Goal: Submit feedback/report problem

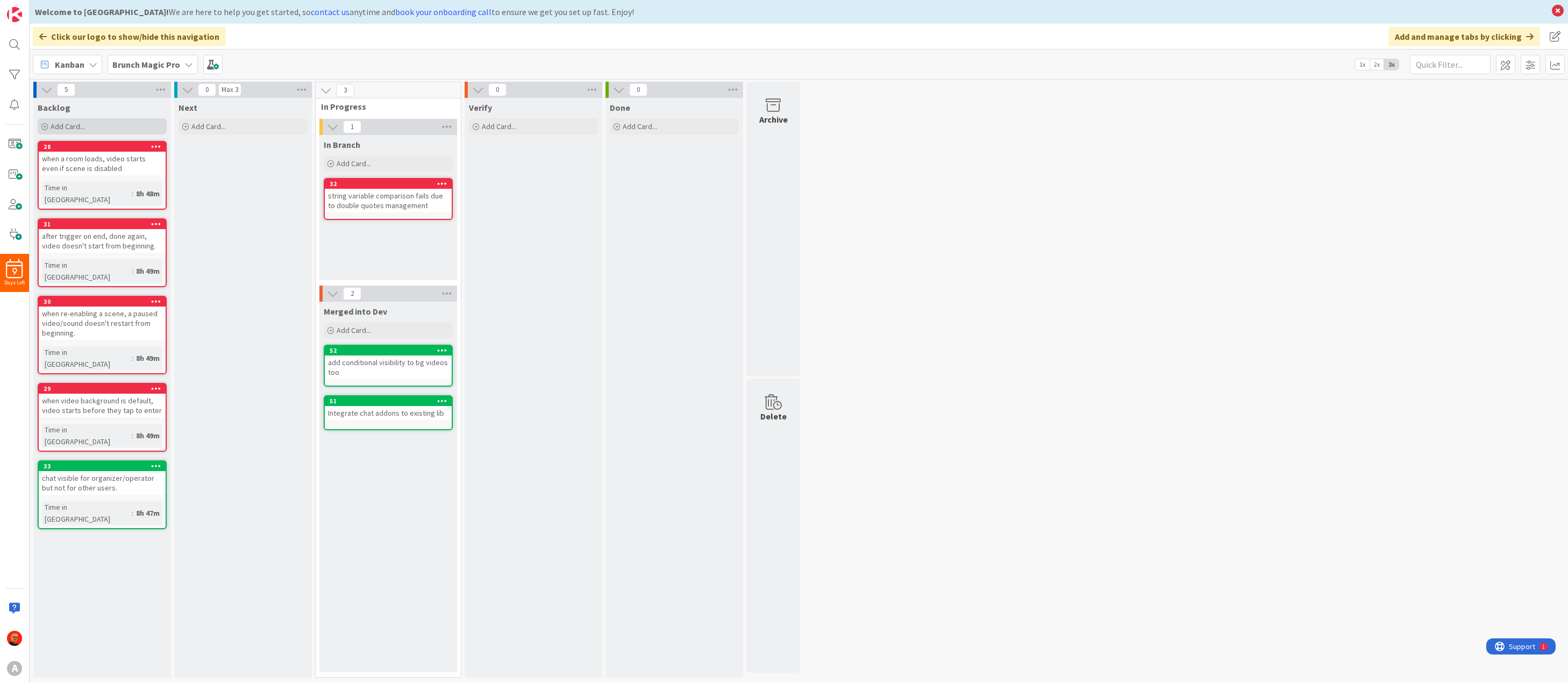
click at [71, 127] on span "Add Card..." at bounding box center [68, 127] width 34 height 10
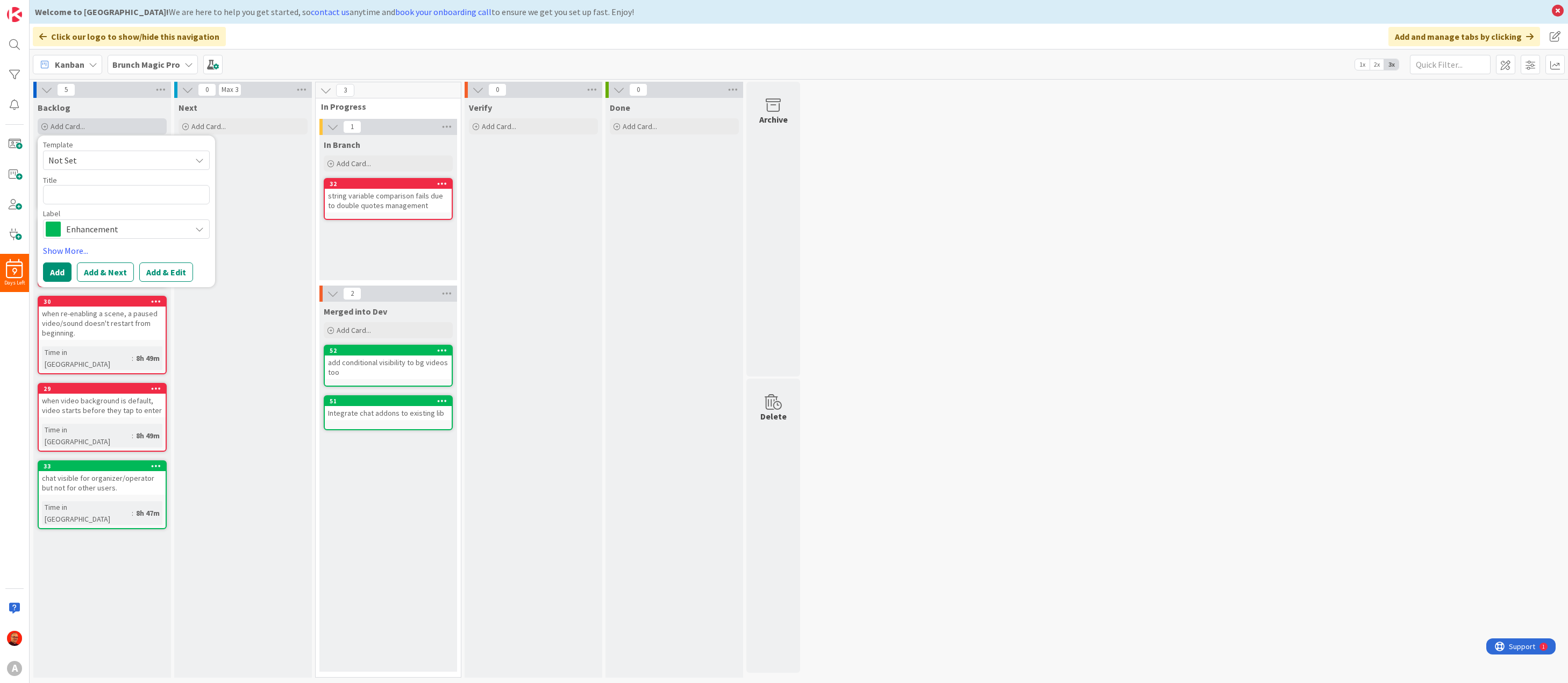
type textarea "x"
type textarea "f"
type textarea "x"
type textarea "fi"
type textarea "x"
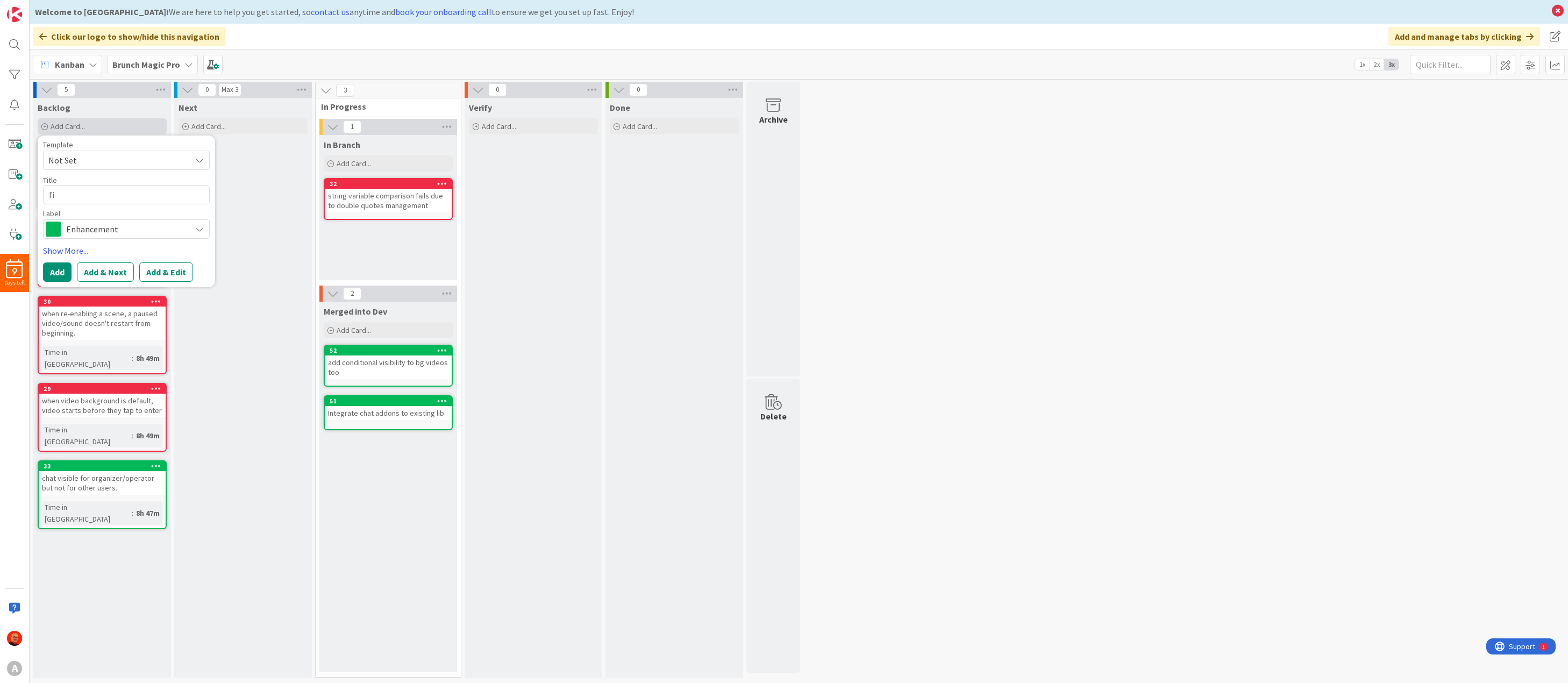
type textarea "fix"
type textarea "x"
type textarea "fix:"
type textarea "x"
type textarea "fix:"
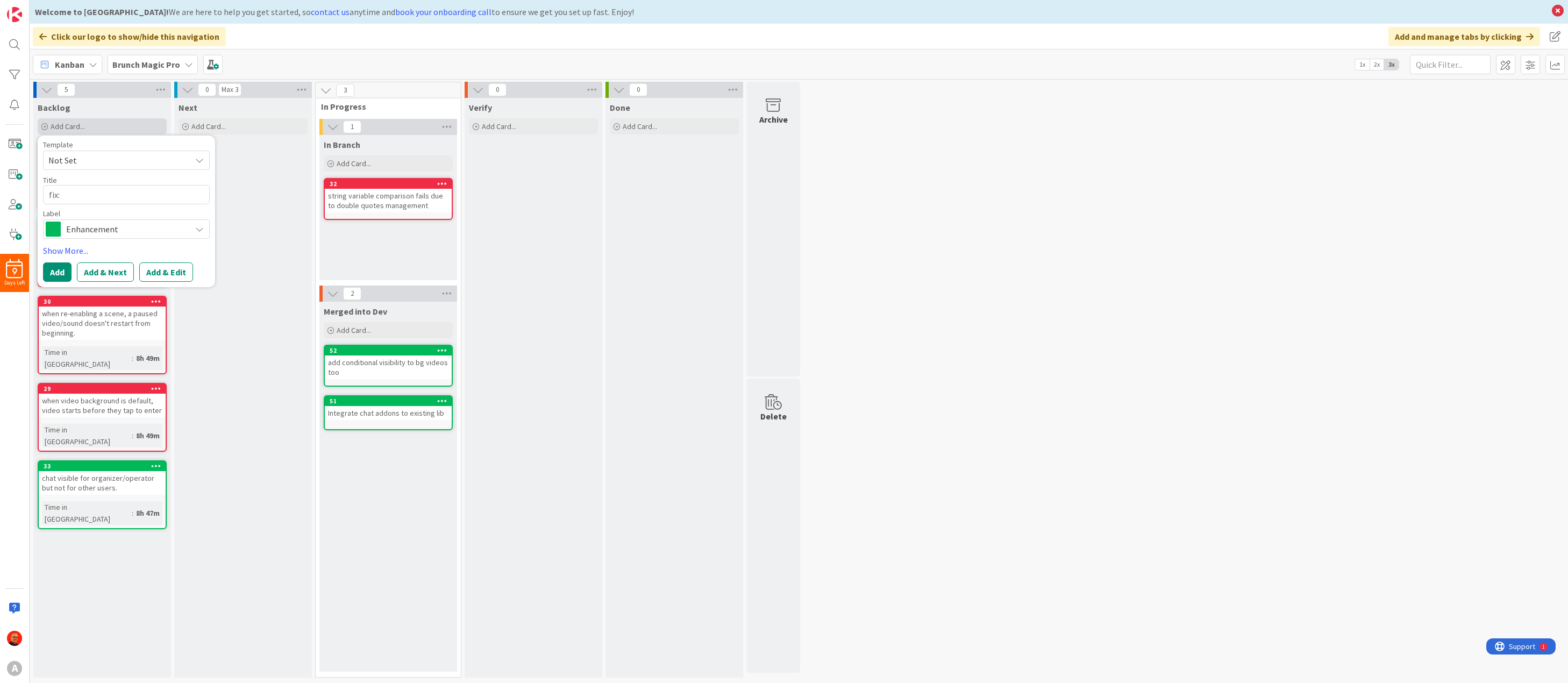
type textarea "x"
type textarea "fix: v"
type textarea "x"
type textarea "fix: va"
type textarea "x"
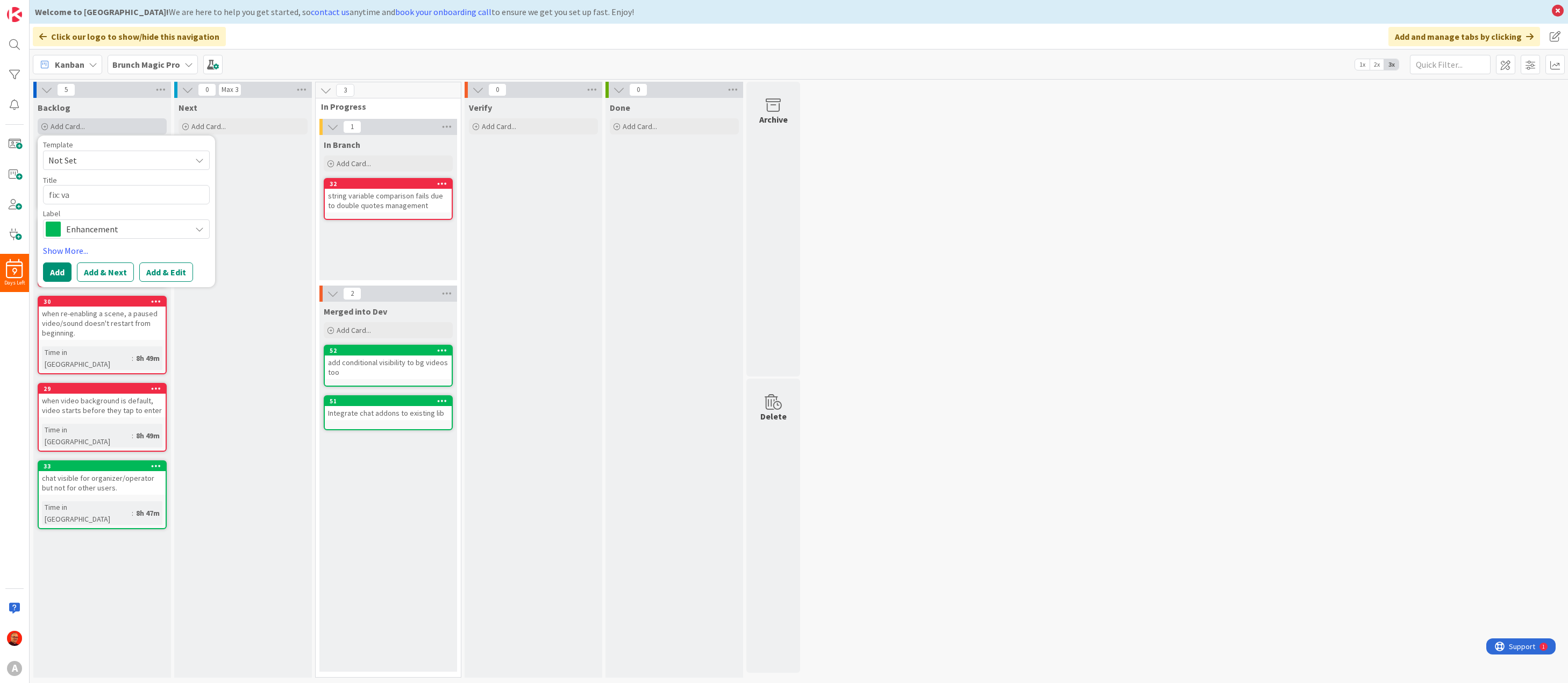
type textarea "fix: var"
type textarea "x"
type textarea "fix: vari"
type textarea "x"
type textarea "fix: varia"
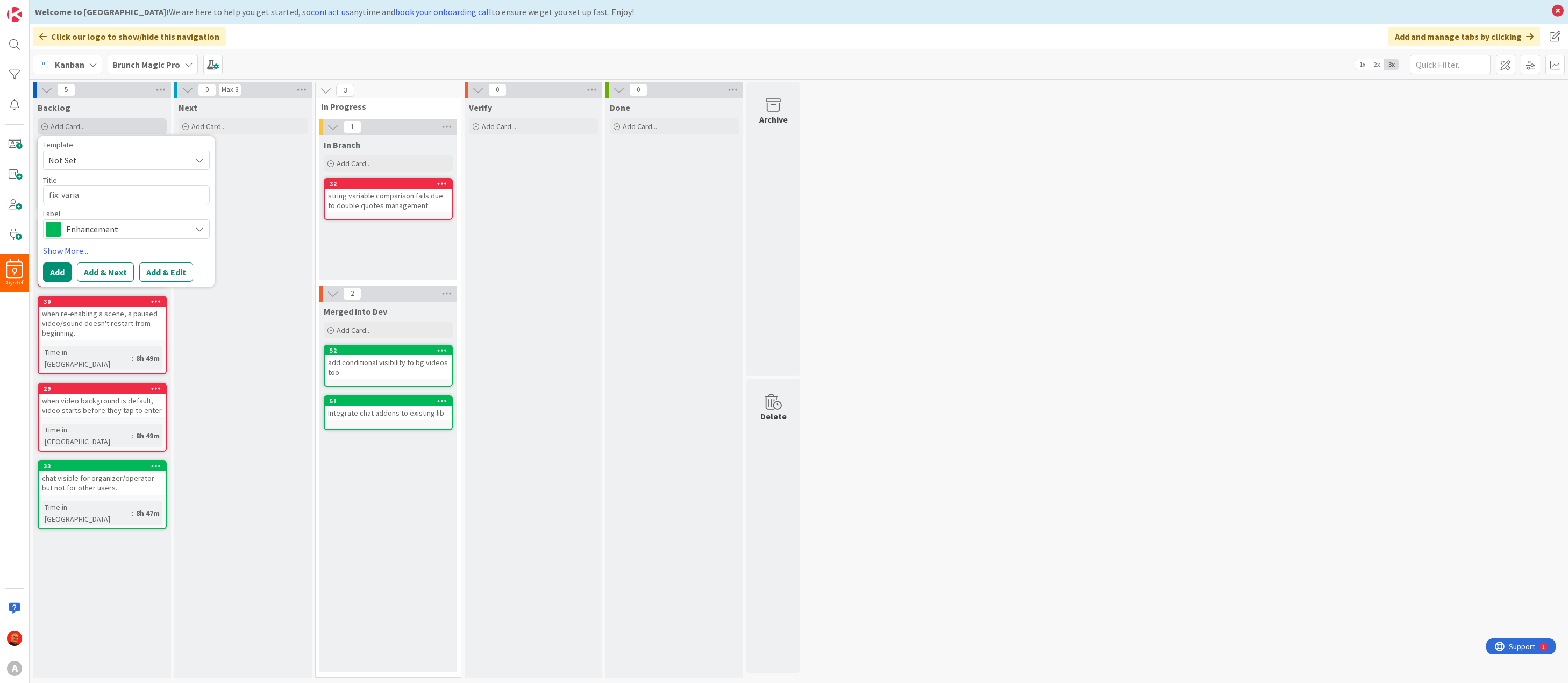
type textarea "x"
type textarea "fix: variab"
type textarea "x"
type textarea "fix: variabl"
type textarea "x"
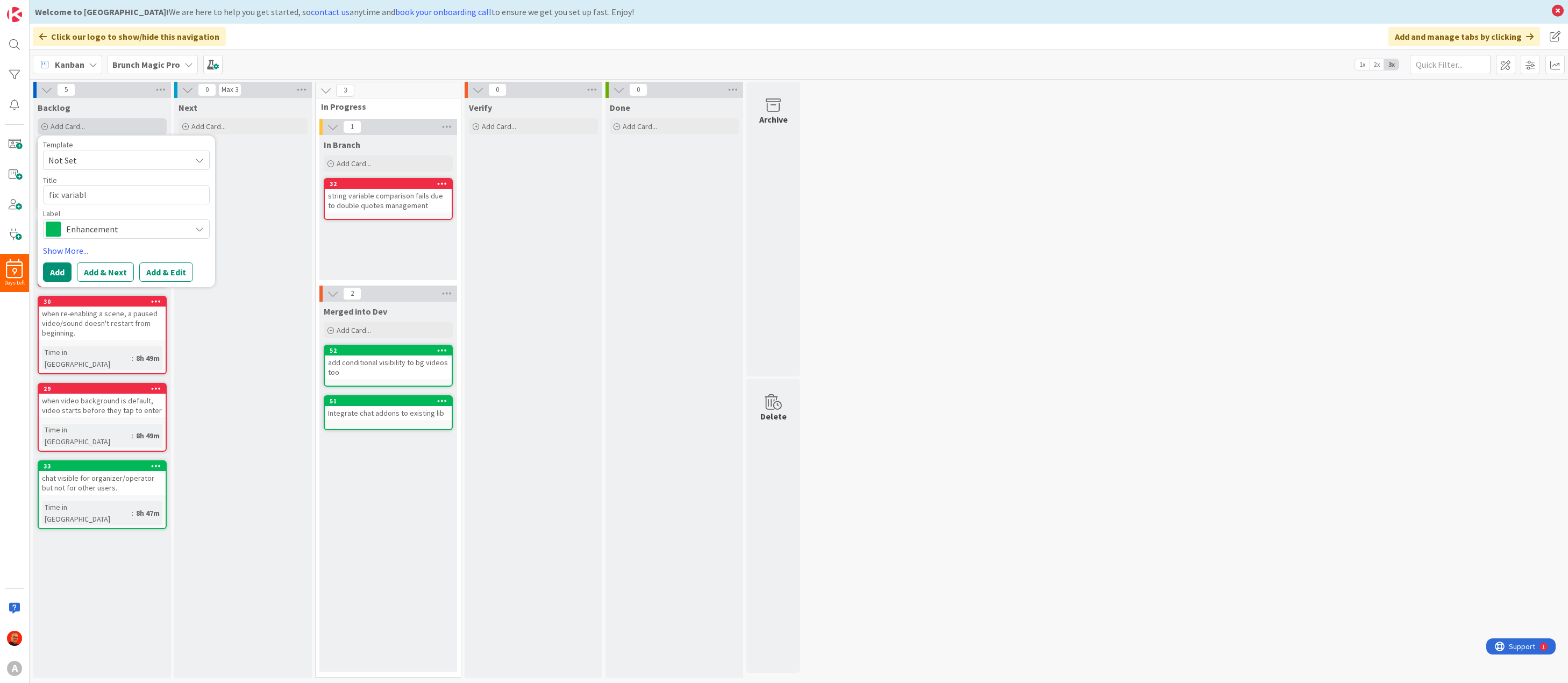
type textarea "fix: variable"
type textarea "x"
type textarea "fix: variable"
type textarea "x"
type textarea "fix: variable i"
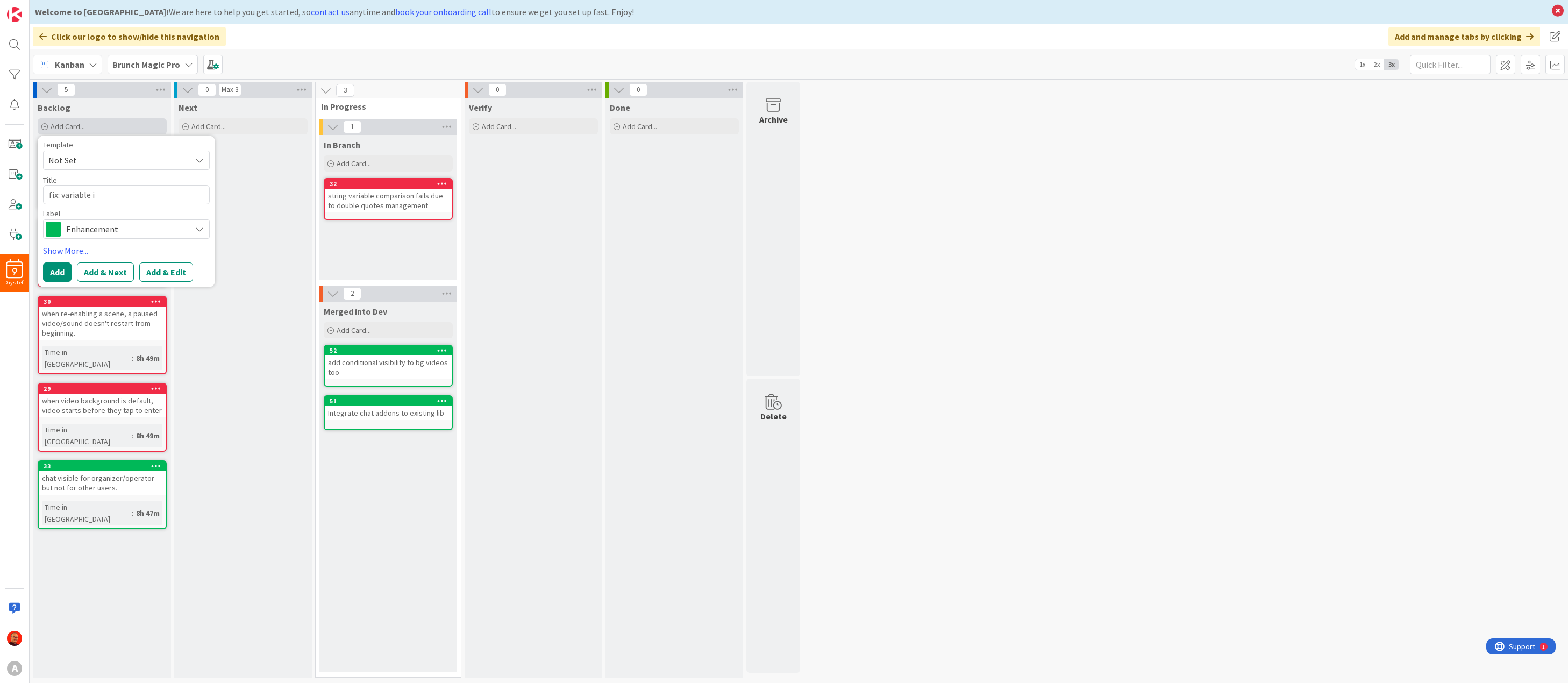
type textarea "x"
type textarea "fix: variable in"
type textarea "x"
type textarea "fix: variable int"
type textarea "x"
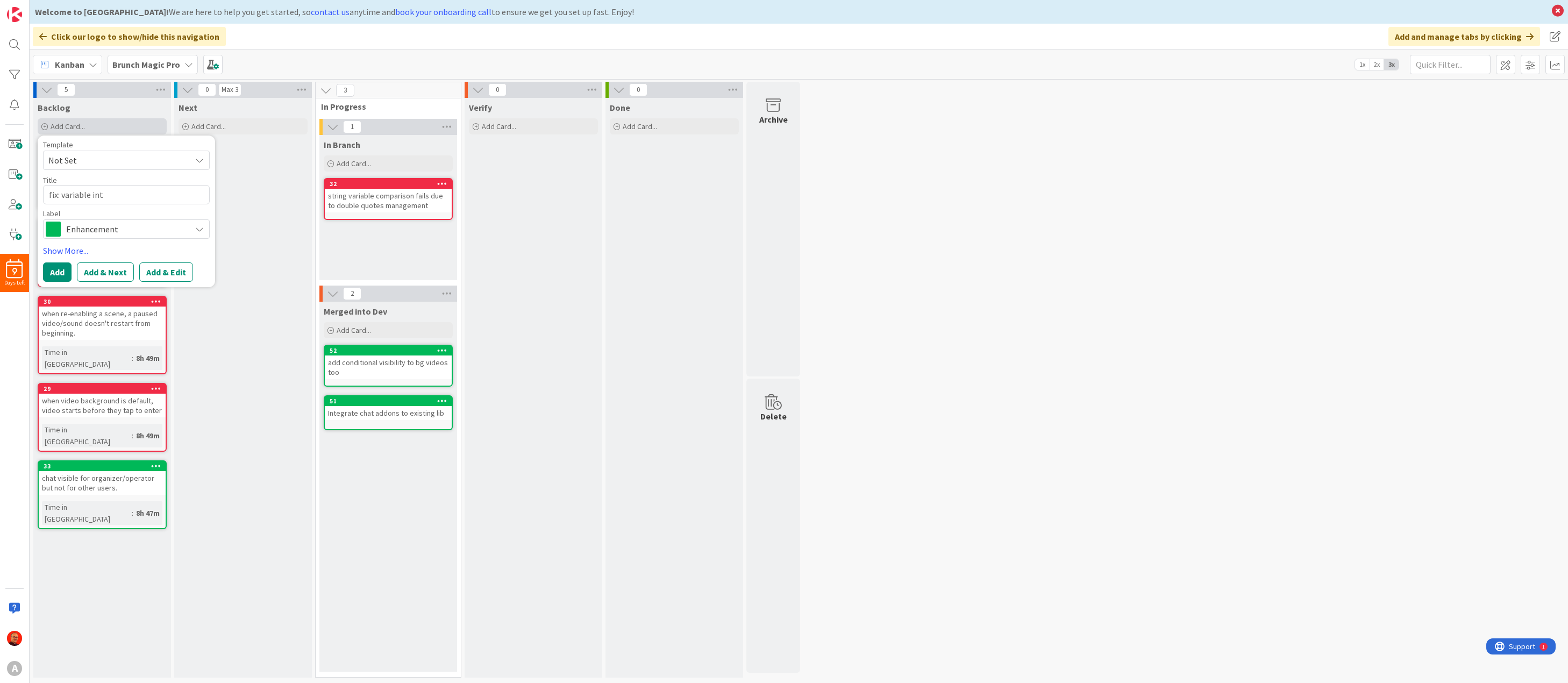
type textarea "fix: variable inte"
type textarea "x"
type textarea "fix: variable inter"
type textarea "x"
type textarea "fix: variable interp"
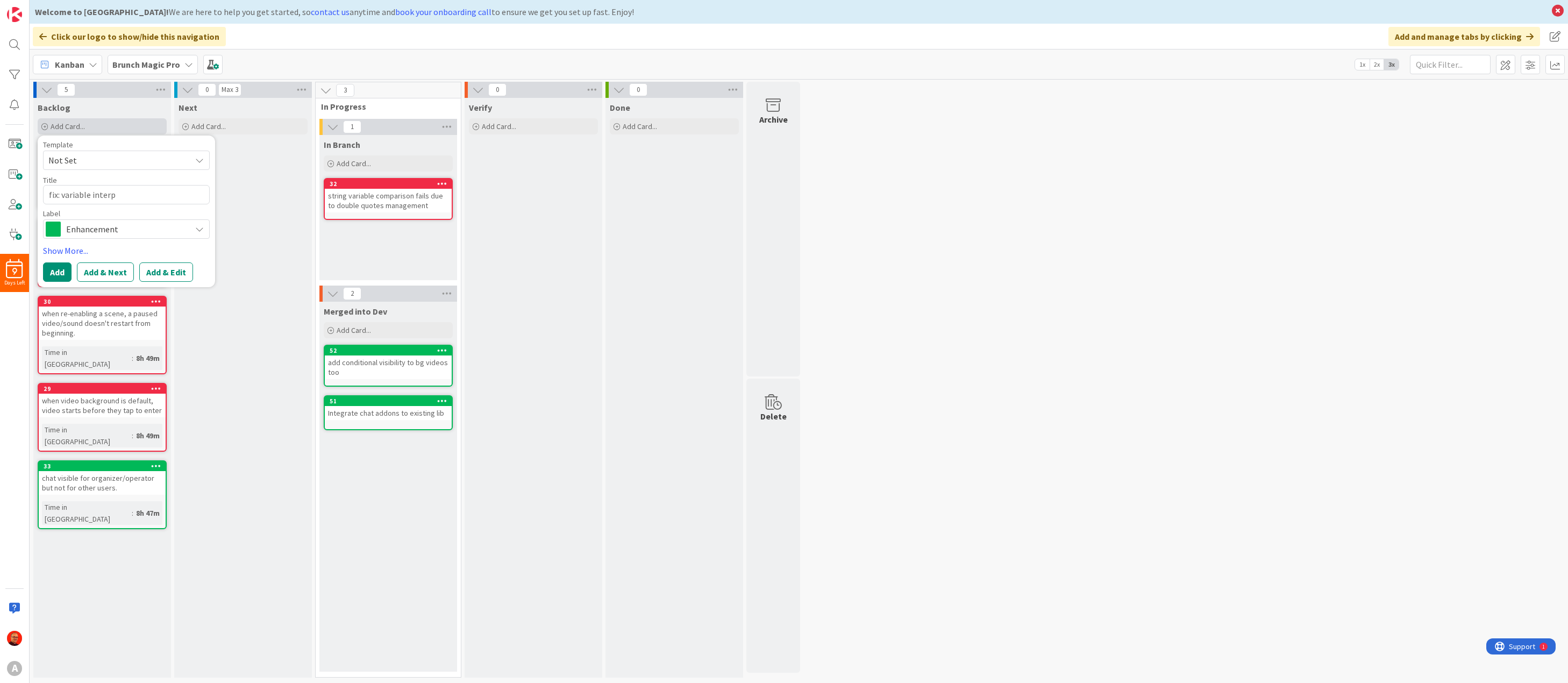
type textarea "x"
type textarea "fix: variable interpo"
type textarea "x"
type textarea "fix: variable interpol"
type textarea "x"
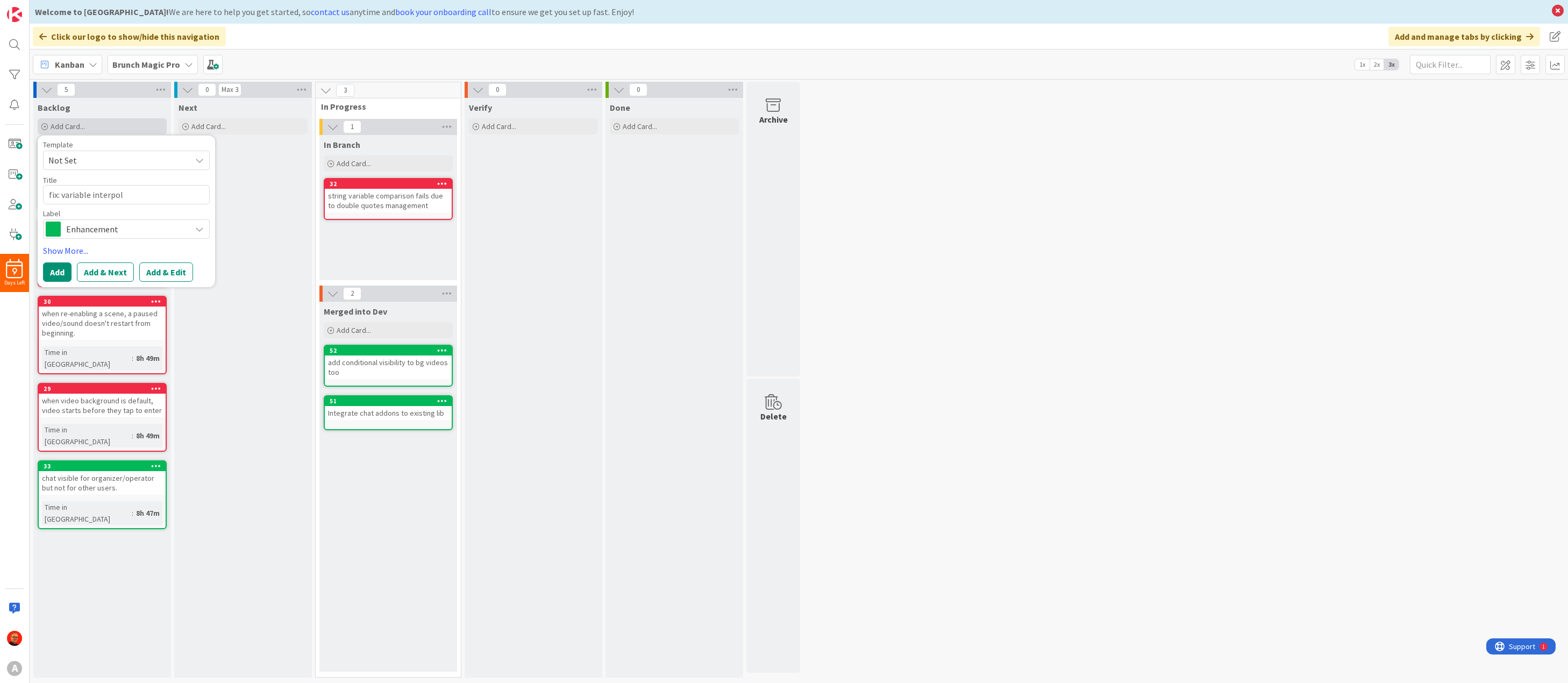
type textarea "fix: variable interpola"
type textarea "x"
type textarea "fix: variable interpolat"
type textarea "x"
type textarea "fix: variable interpolati"
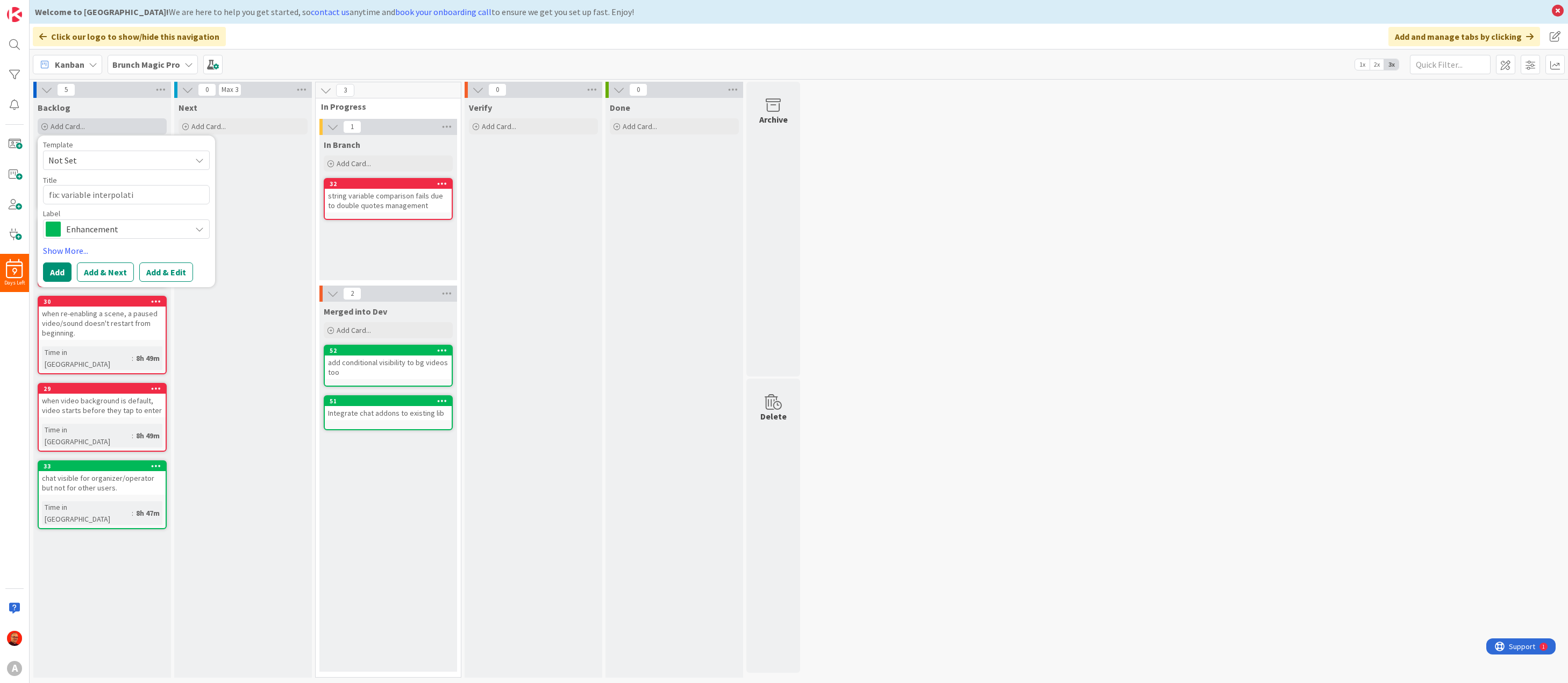
type textarea "x"
type textarea "fix: variable interpolatio"
type textarea "x"
type textarea "fix: variable interpolation"
type textarea "x"
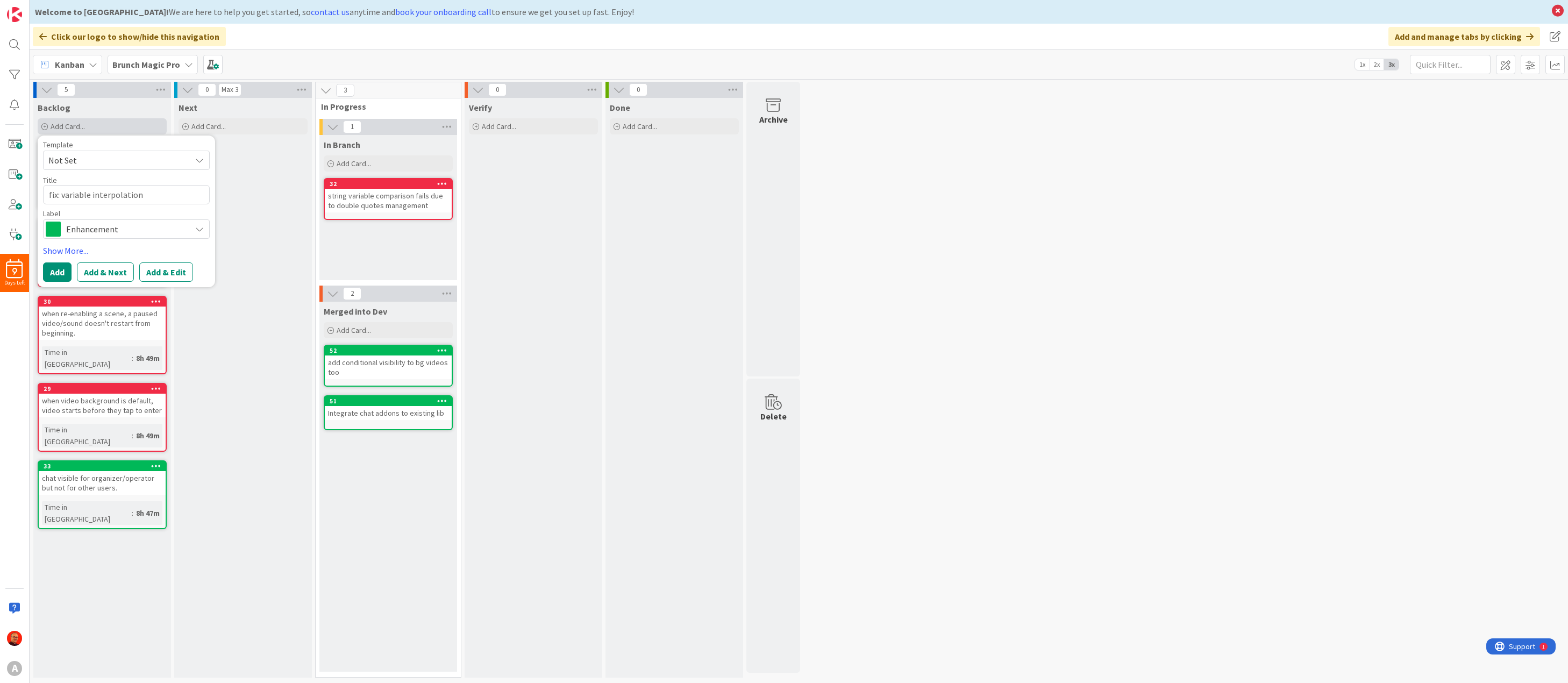
type textarea "fix: variable interpolation"
type textarea "x"
type textarea "fix: variable interpolation d"
type textarea "x"
type textarea "fix: variable interpolation do"
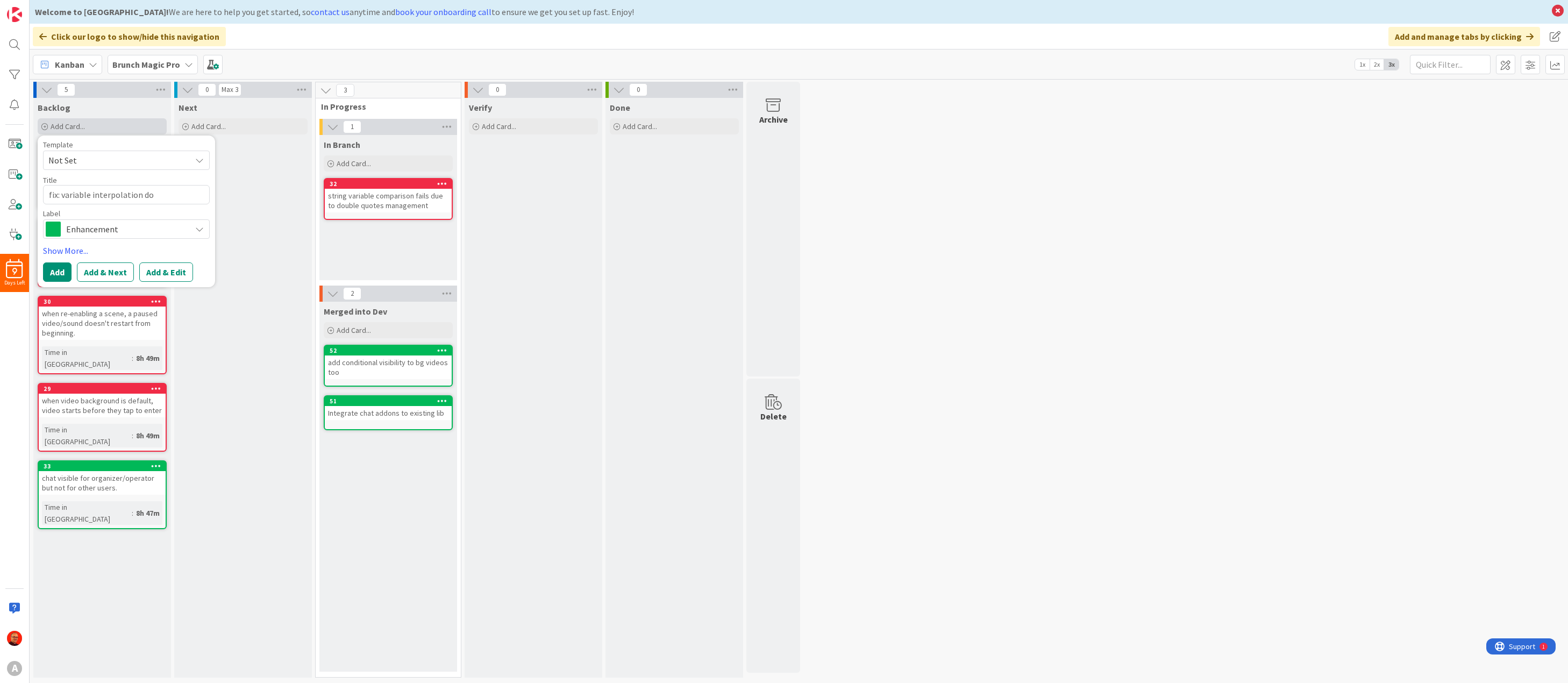
type textarea "x"
type textarea "fix: variable interpolation doe"
type textarea "x"
type textarea "fix: variable interpolation does"
type textarea "x"
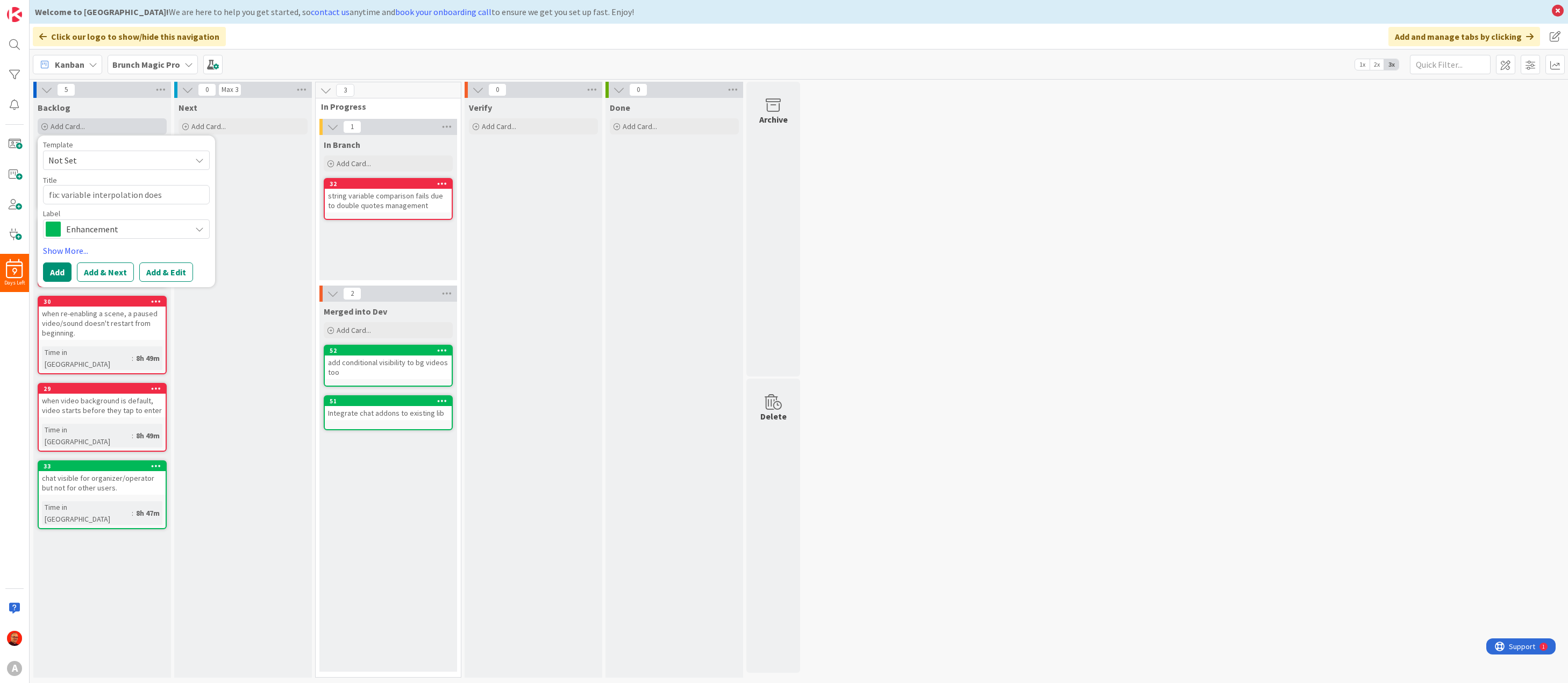
type textarea "fix: variable interpolation doesn"
type textarea "x"
type textarea "fix: variable interpolation doesn'"
type textarea "x"
type textarea "fix: variable interpolation doesn't"
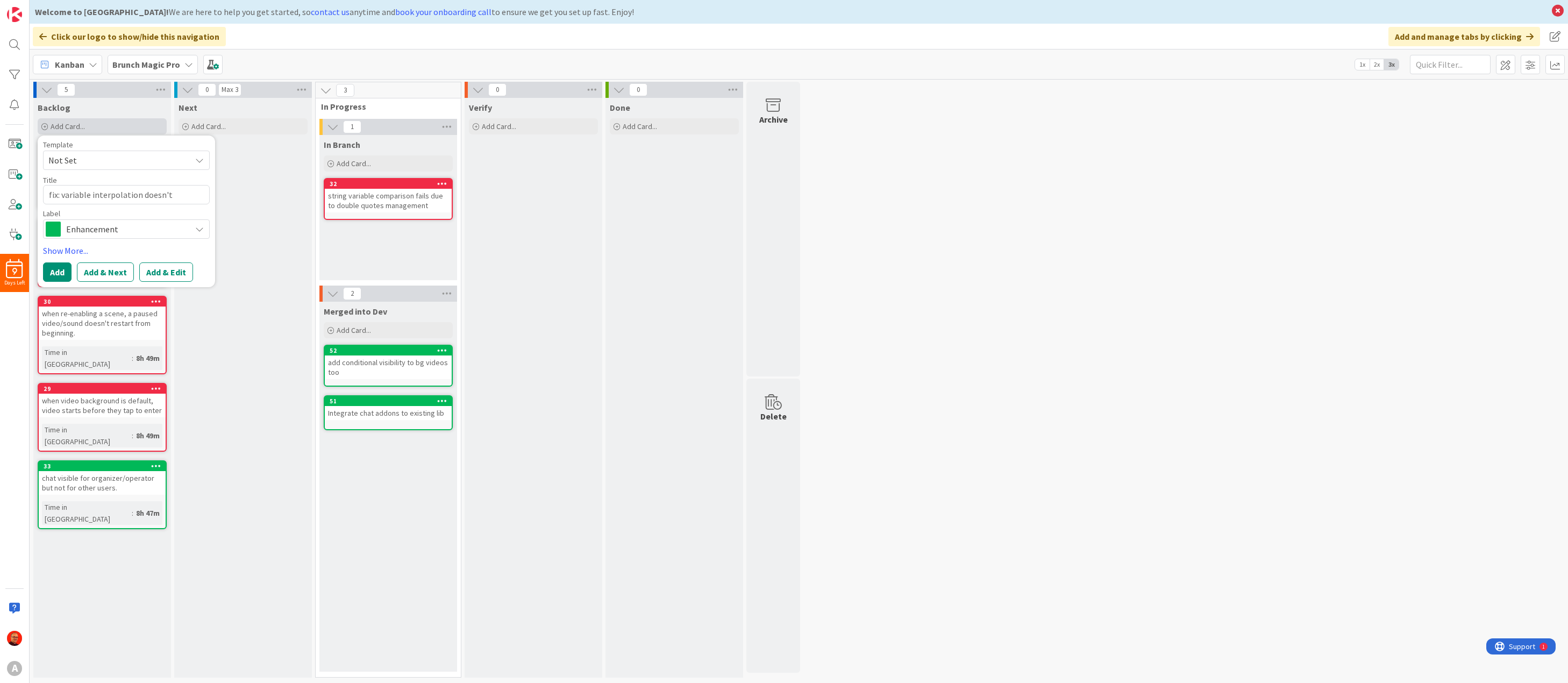
type textarea "x"
type textarea "fix: variable interpolation doesn't"
type textarea "x"
type textarea "fix: variable interpolation doesn't w"
type textarea "x"
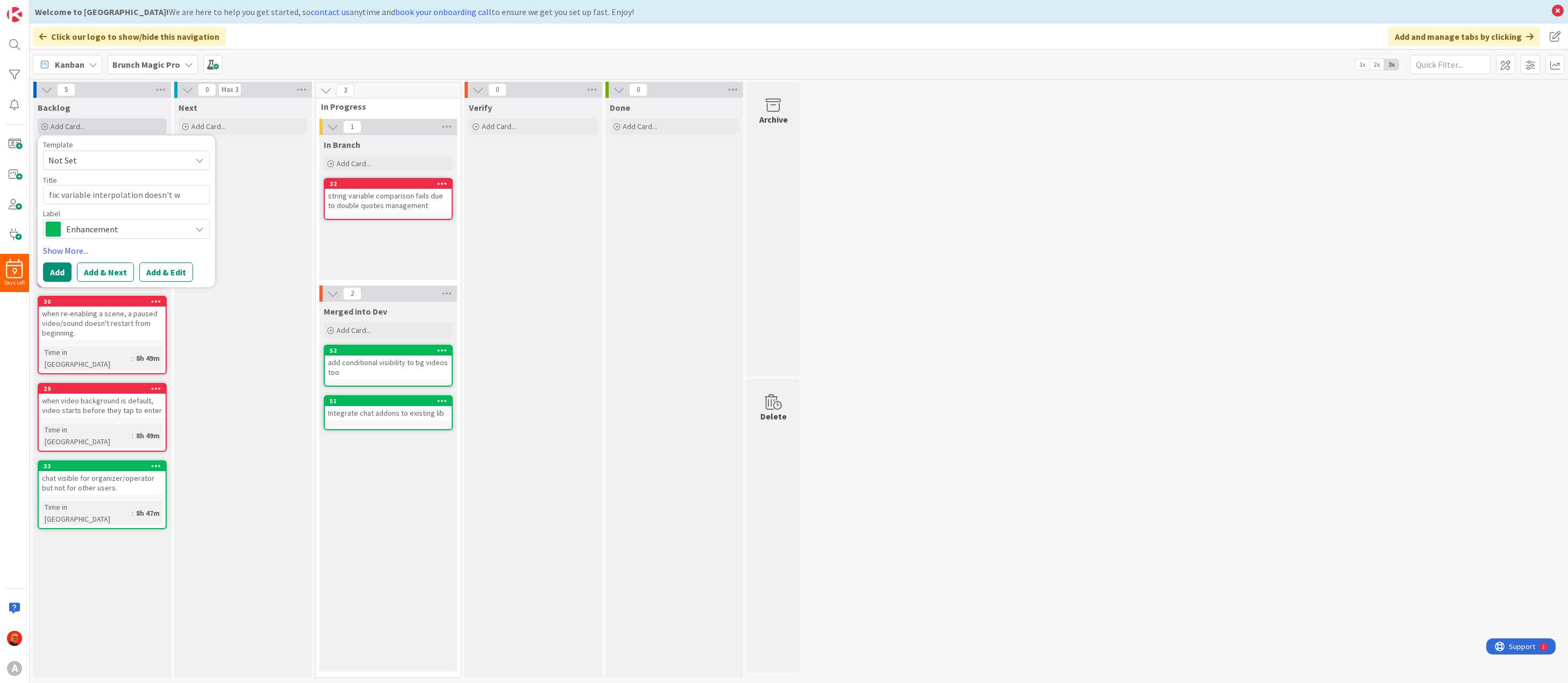
type textarea "fix: variable interpolation doesn't wo"
type textarea "x"
type textarea "fix: variable interpolation doesn't wor"
type textarea "x"
type textarea "fix: variable interpolation doesn't work"
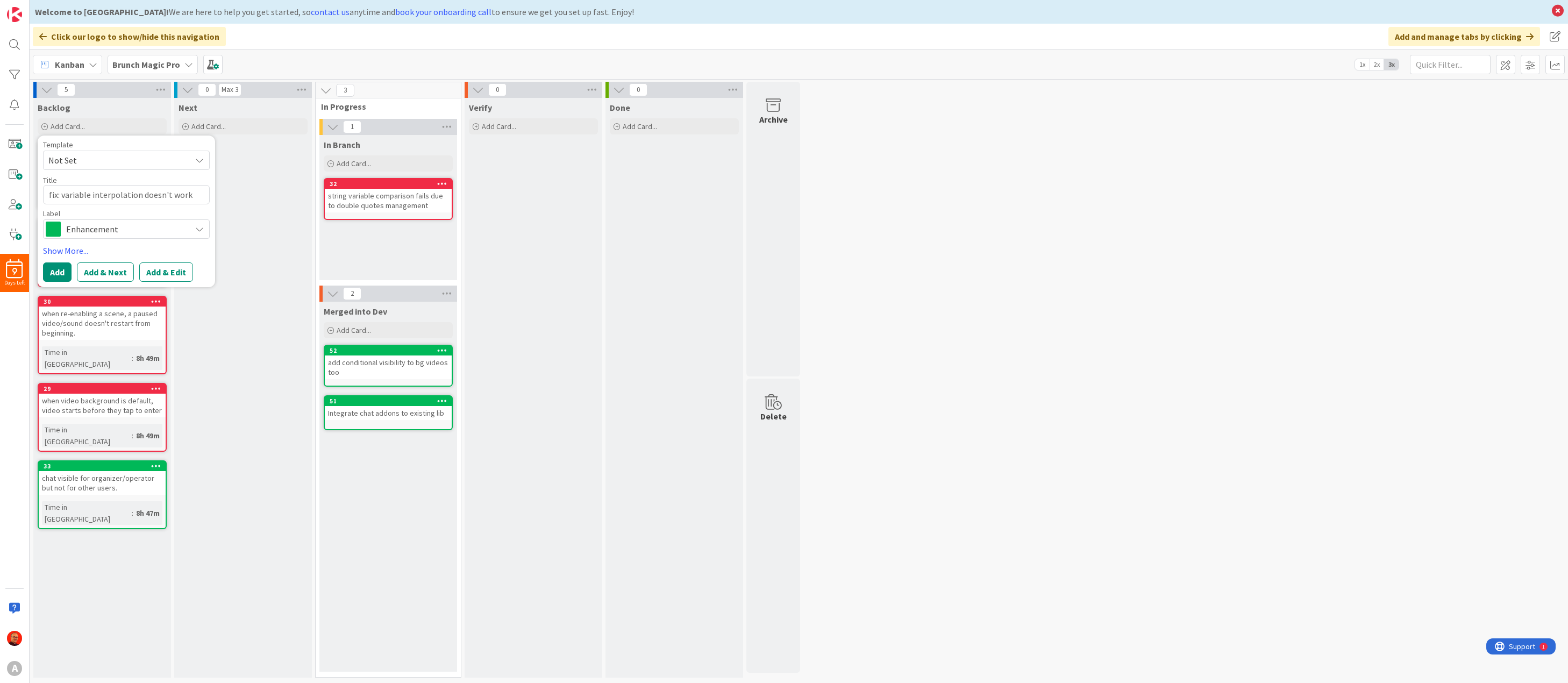
click at [88, 230] on span "Enhancement" at bounding box center [126, 229] width 119 height 15
click at [90, 274] on span "Issue" at bounding box center [149, 274] width 131 height 16
click at [193, 196] on textarea "fix: variable interpolation doesn't work" at bounding box center [126, 195] width 167 height 20
type textarea "x"
type textarea "fix: variable interpolation doesn't work"
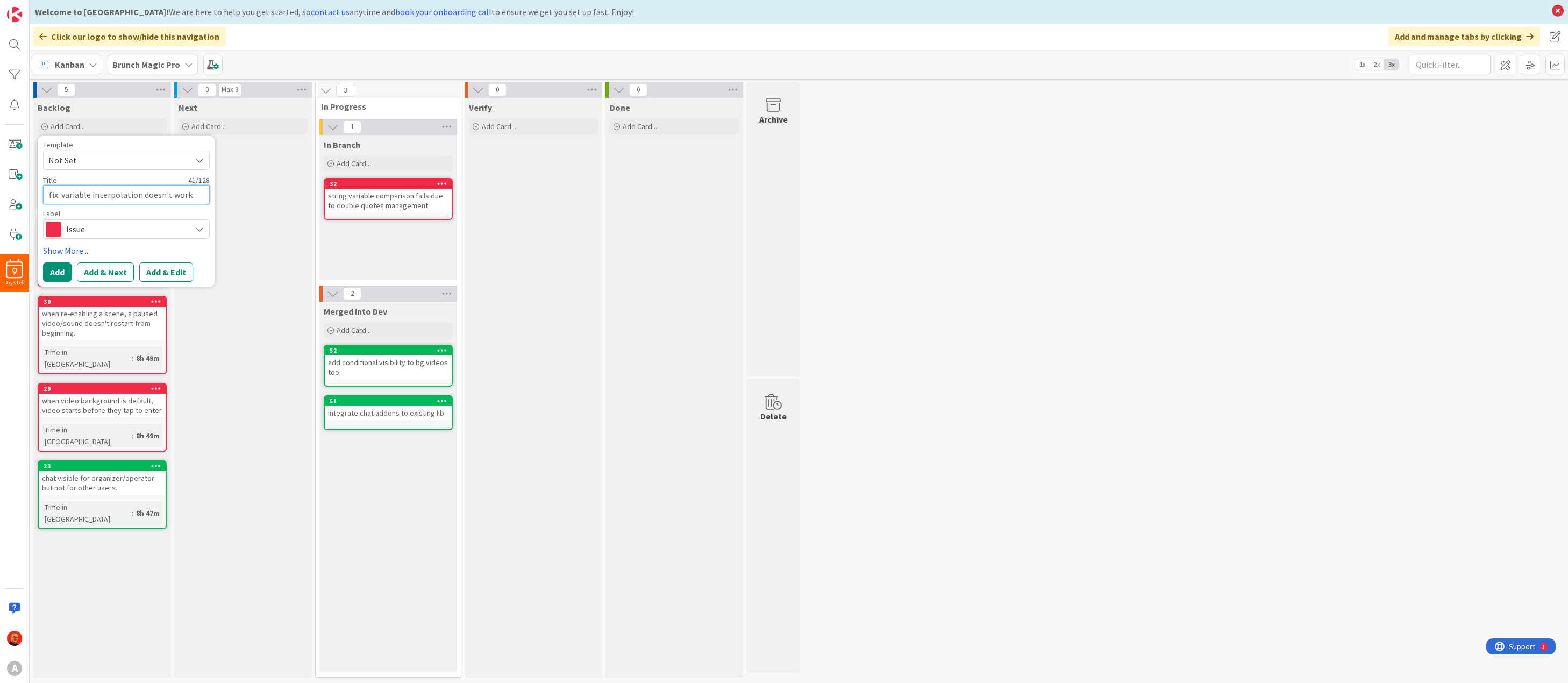
type textarea "x"
type textarea "fix: variable interpolation doesn't work r"
type textarea "x"
type textarea "fix: variable interpolation doesn't work re"
type textarea "x"
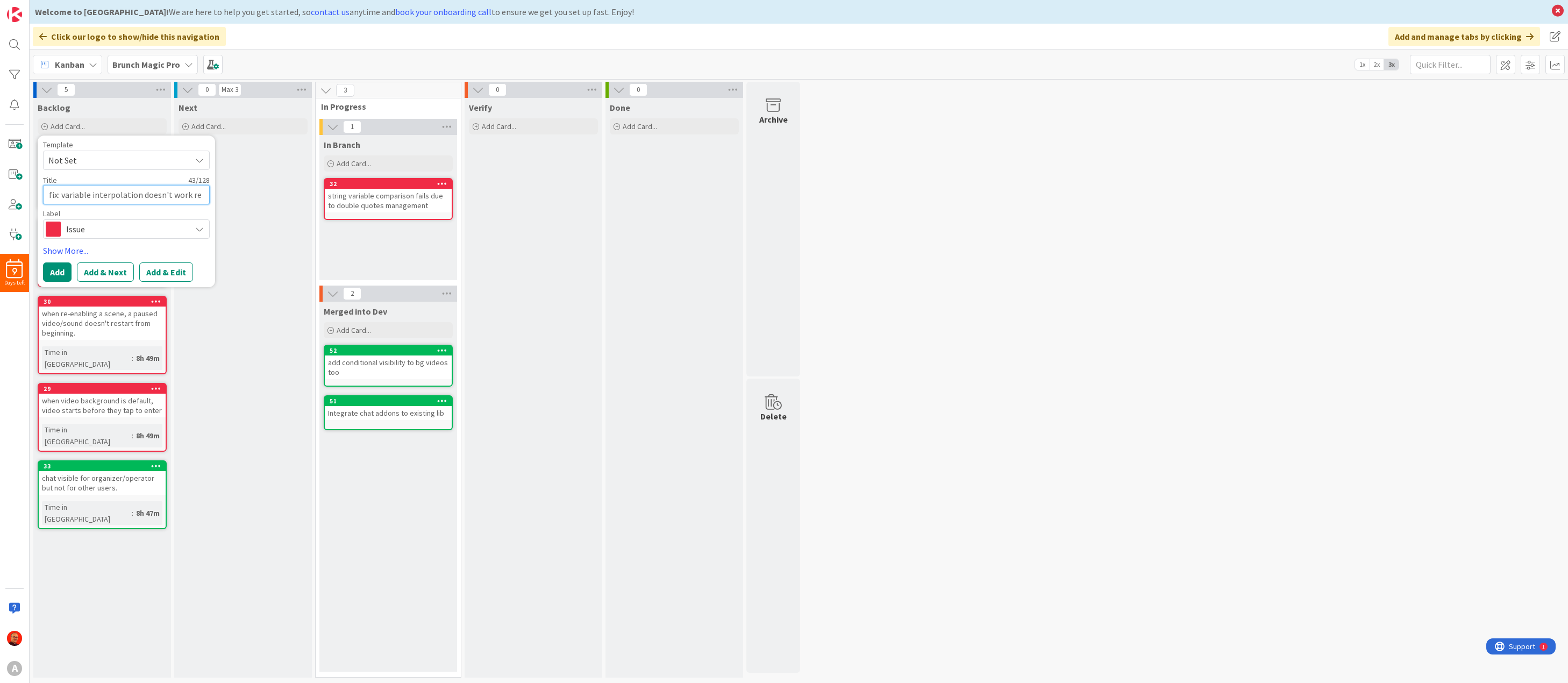
type textarea "fix: variable interpolation doesn't work rel"
type textarea "x"
type textarea "fix: variable interpolation doesn't work reli"
type textarea "x"
type textarea "fix: variable interpolation doesn't work relia"
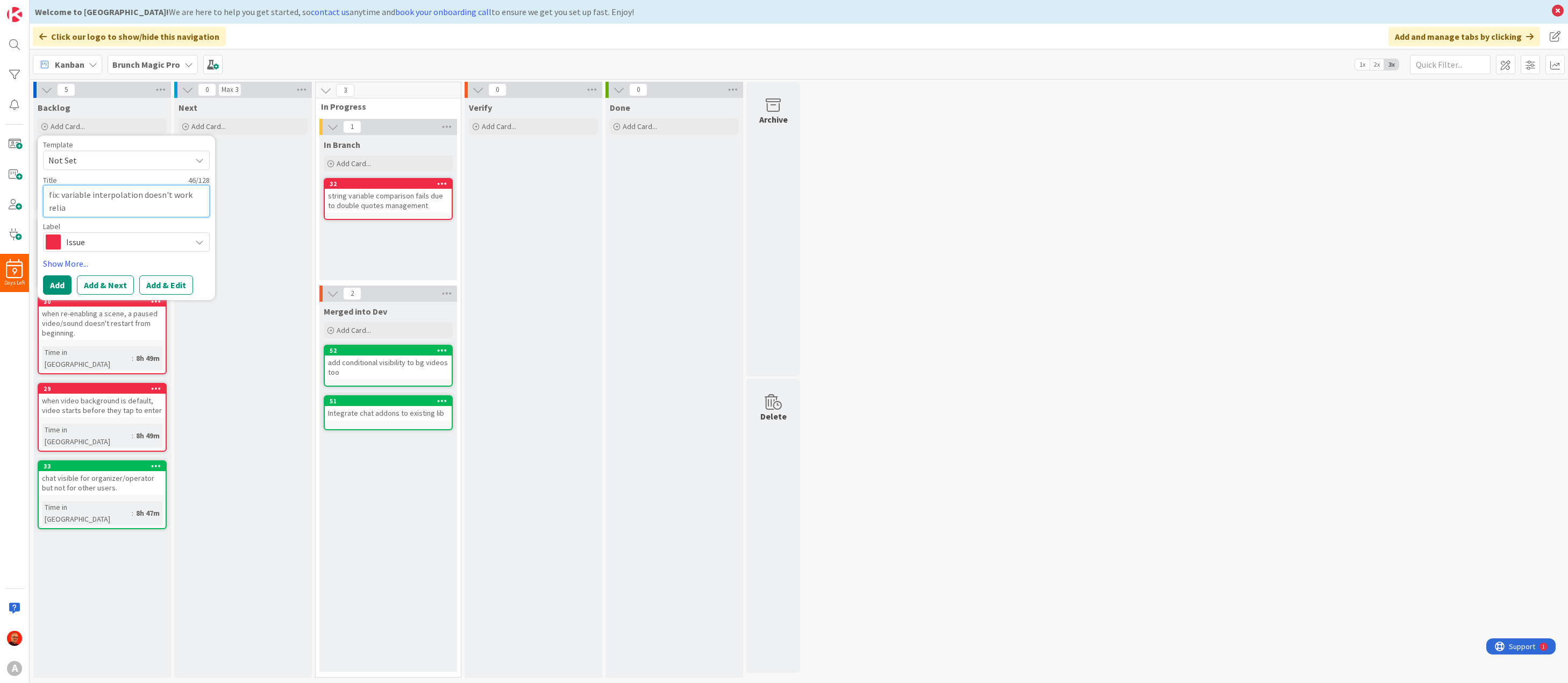
type textarea "x"
type textarea "fix: variable interpolation doesn't work reliab"
type textarea "x"
type textarea "fix: variable interpolation doesn't work reliabl"
type textarea "x"
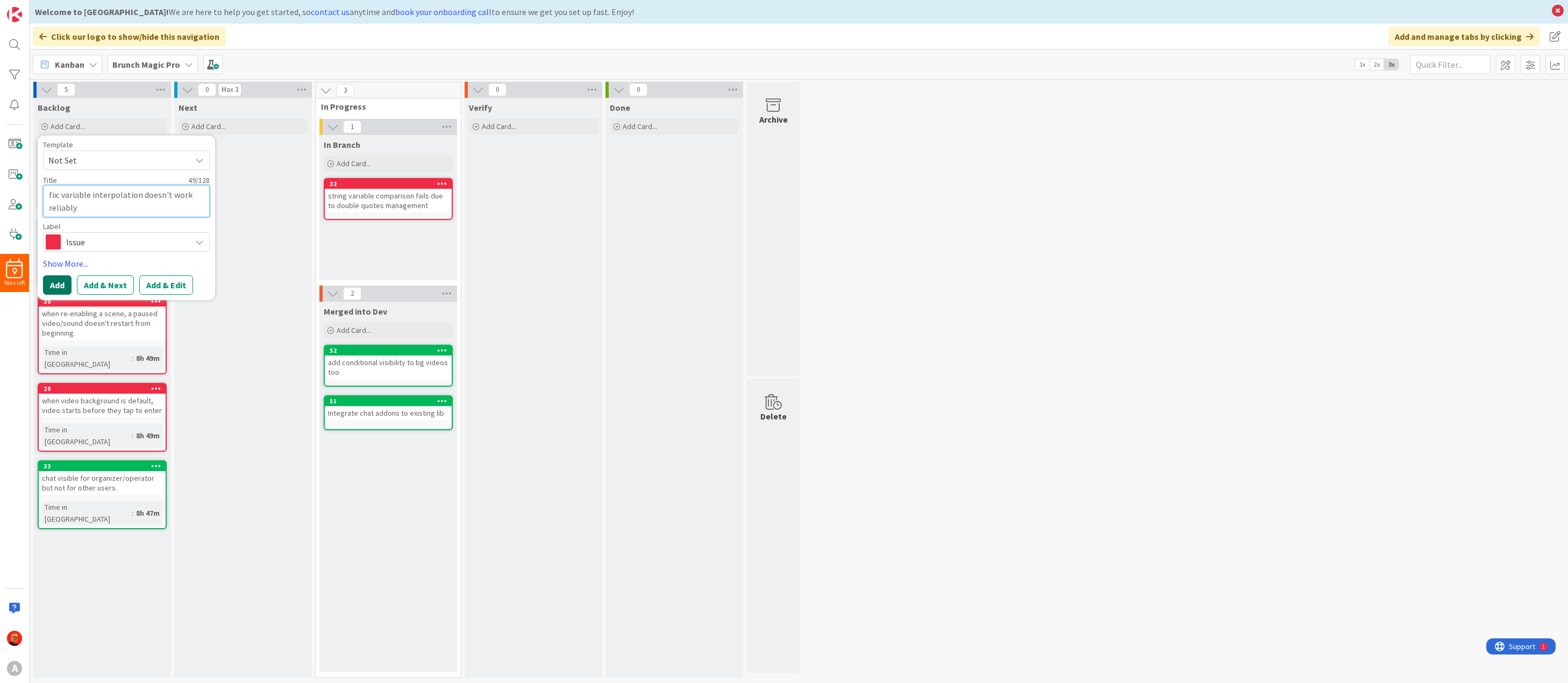
type textarea "fix: variable interpolation doesn't work reliably"
click at [61, 287] on button "Add" at bounding box center [57, 285] width 28 height 20
